Goal: Information Seeking & Learning: Learn about a topic

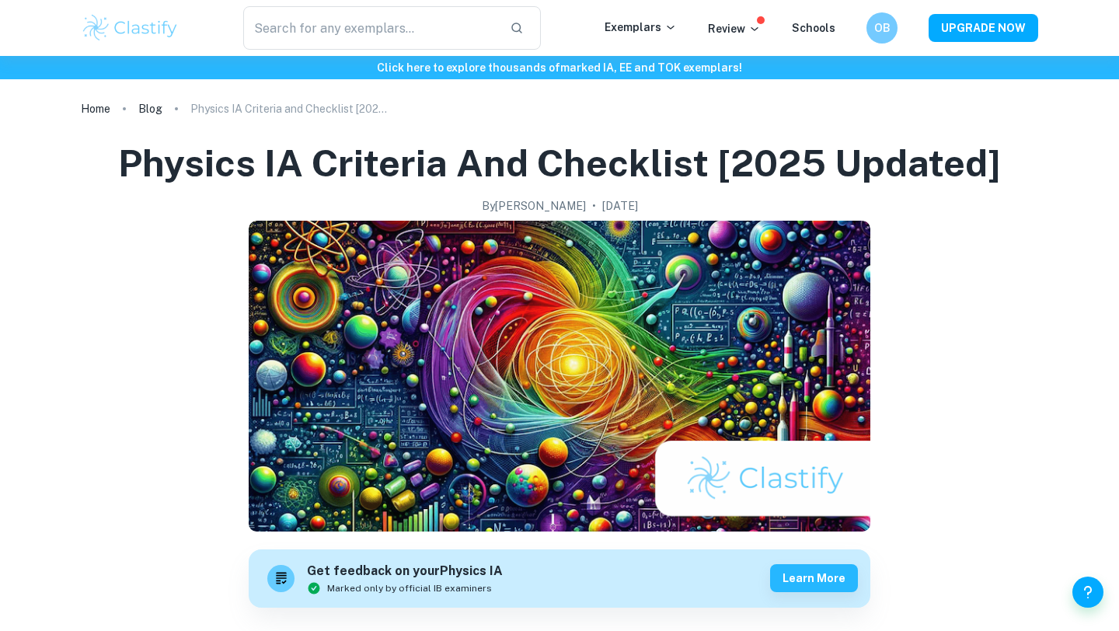
scroll to position [1452, 0]
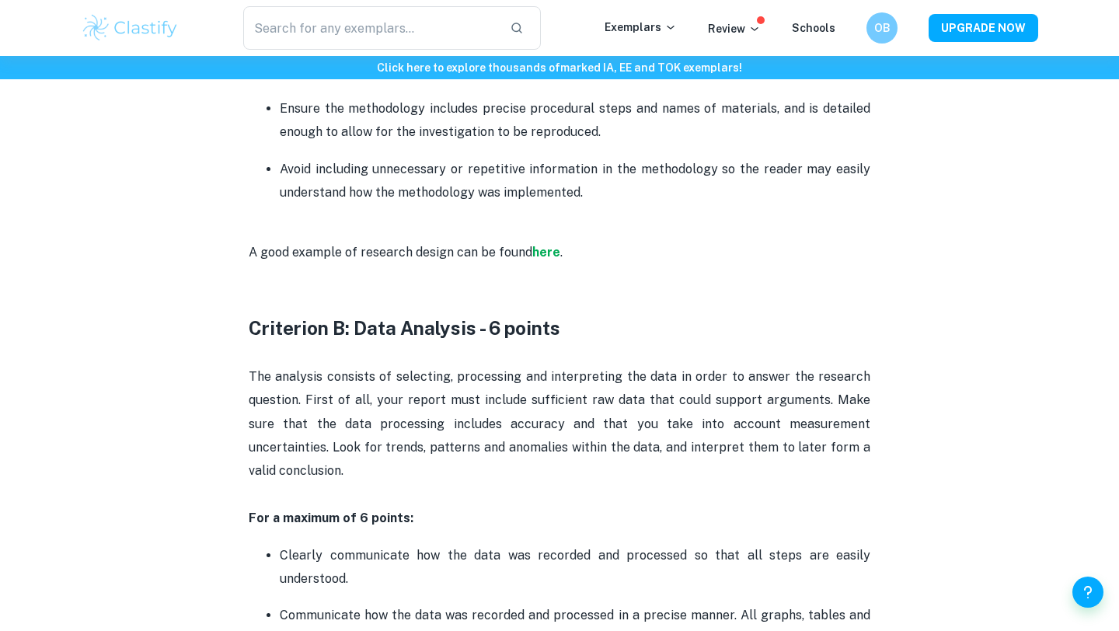
click at [612, 335] on h3 "Criterion B: Data Analysis - 6 points" at bounding box center [560, 315] width 622 height 51
